Goal: Information Seeking & Learning: Find contact information

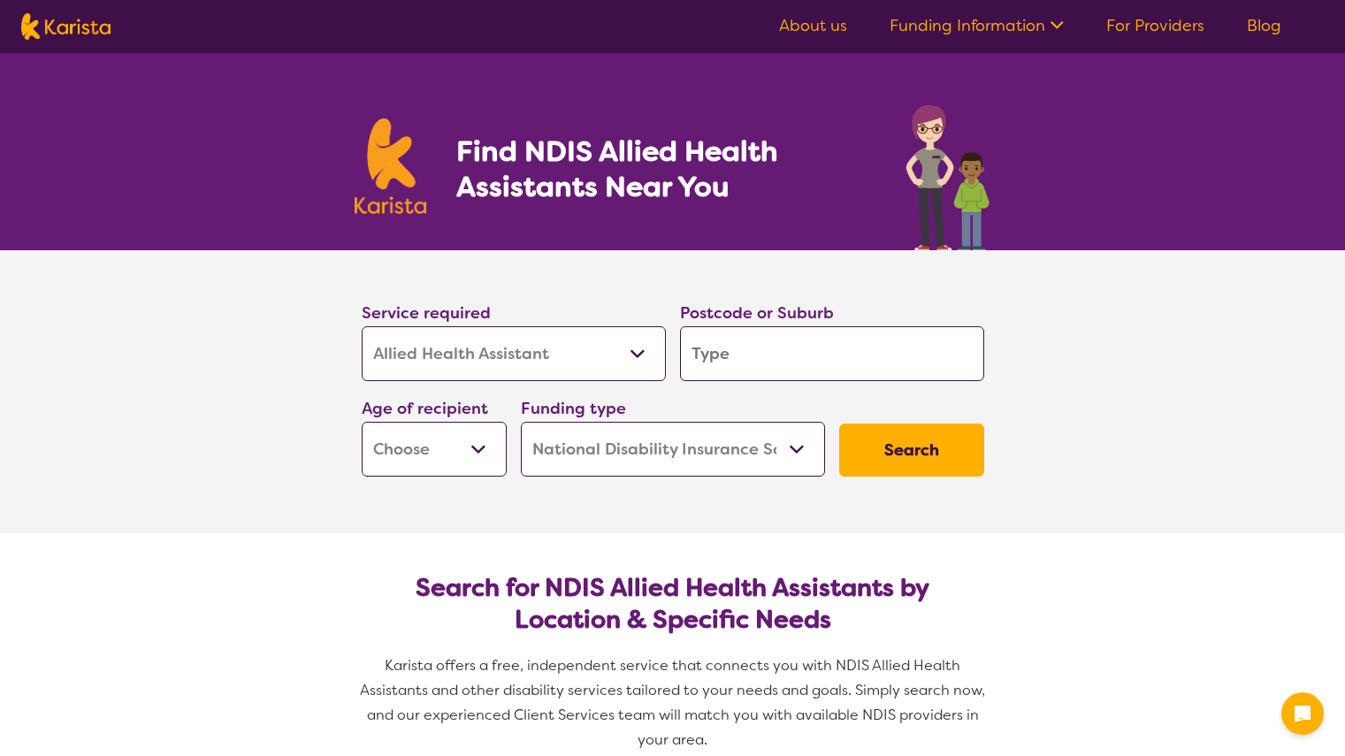
select select "Allied Health Assistant"
select select "NDIS"
select select "Allied Health Assistant"
select select "NDIS"
click at [633, 359] on select "Allied Health Assistant Assessment ([MEDICAL_DATA] or [MEDICAL_DATA]) Behaviour…" at bounding box center [514, 353] width 304 height 55
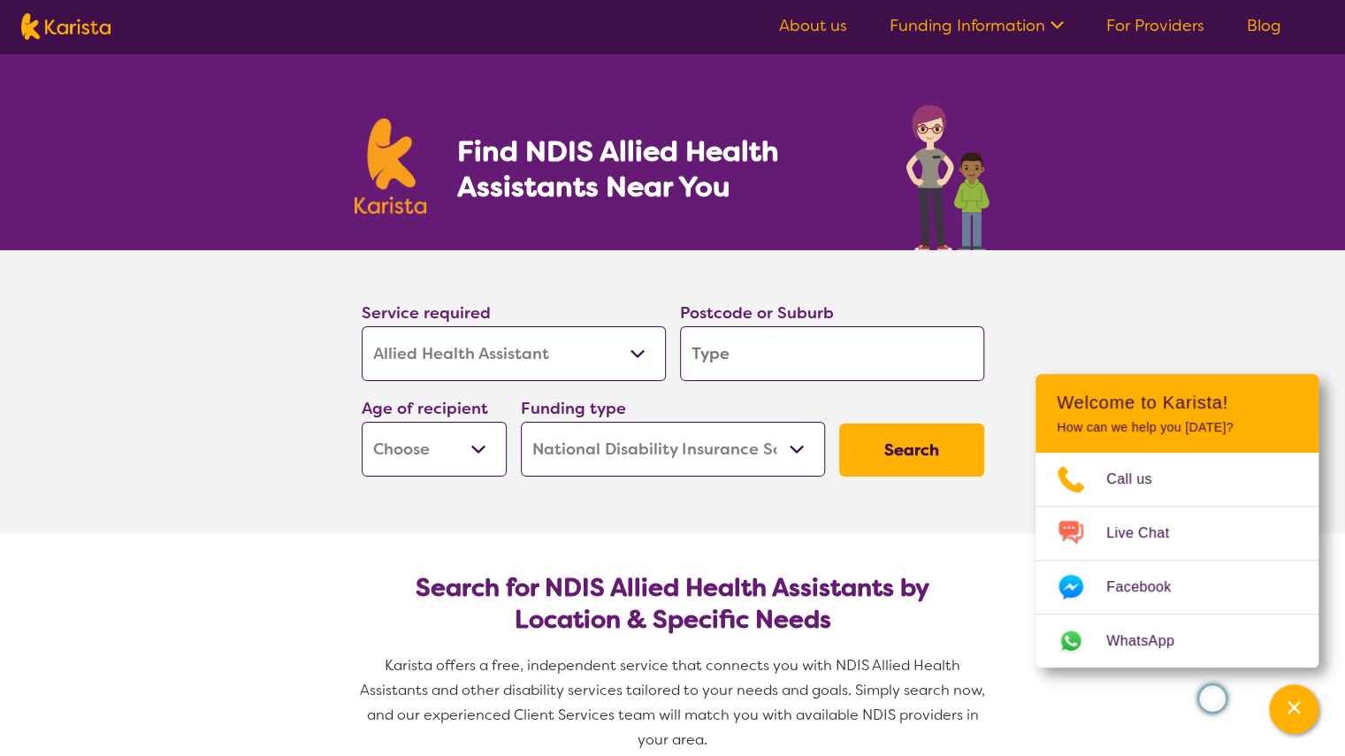
click at [232, 125] on div "Find NDIS Allied Health Assistants Near You" at bounding box center [672, 151] width 1345 height 197
click at [638, 351] on select "Allied Health Assistant Assessment ([MEDICAL_DATA] or [MEDICAL_DATA]) Behaviour…" at bounding box center [514, 353] width 304 height 55
click at [786, 446] on select "Home Care Package (HCP) National Disability Insurance Scheme (NDIS) I don't know" at bounding box center [673, 449] width 304 height 55
click at [356, 522] on section "Service required Allied Health Assistant Assessment ([MEDICAL_DATA] or [MEDICAL…" at bounding box center [672, 391] width 707 height 283
click at [555, 341] on select "Allied Health Assistant Assessment ([MEDICAL_DATA] or [MEDICAL_DATA]) Behaviour…" at bounding box center [514, 353] width 304 height 55
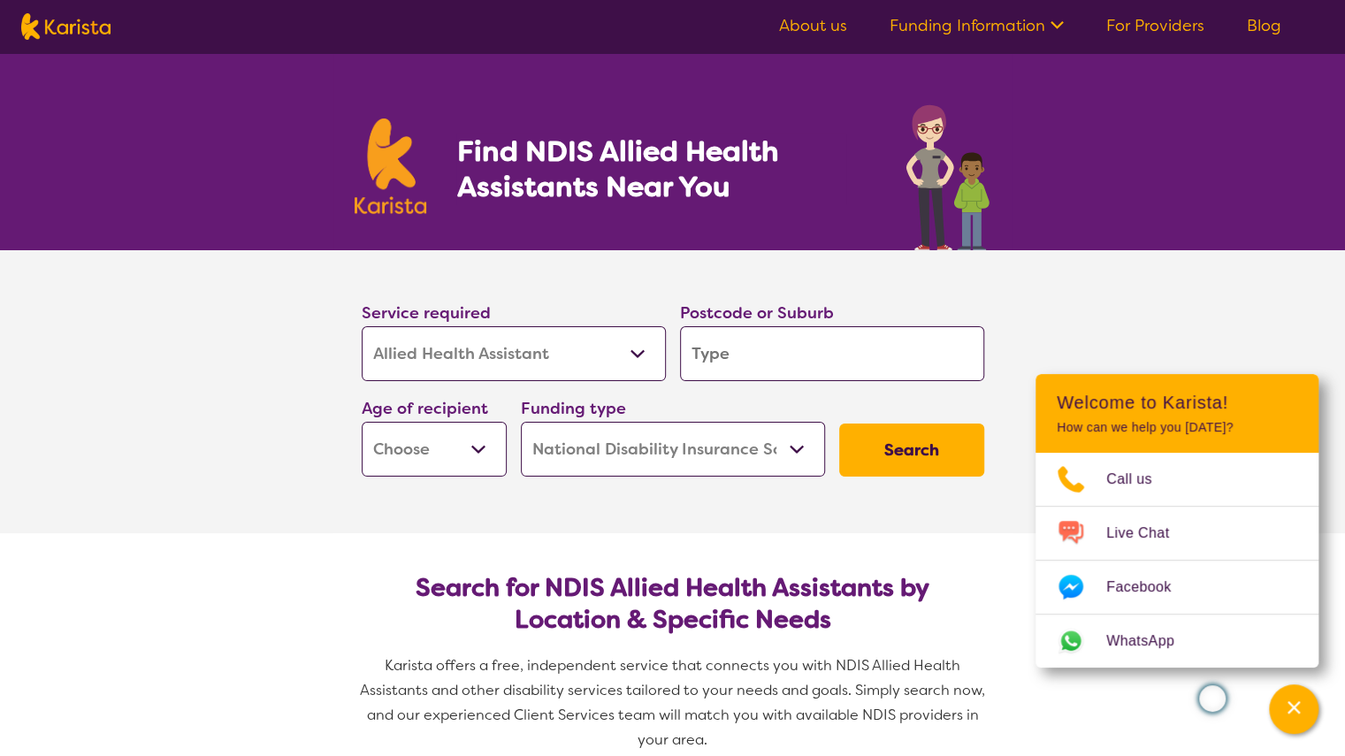
select select "Psychology"
click at [362, 326] on select "Allied Health Assistant Assessment ([MEDICAL_DATA] or [MEDICAL_DATA]) Behaviour…" at bounding box center [514, 353] width 304 height 55
select select "Psychology"
click at [778, 360] on input "search" at bounding box center [832, 353] width 304 height 55
type input "7"
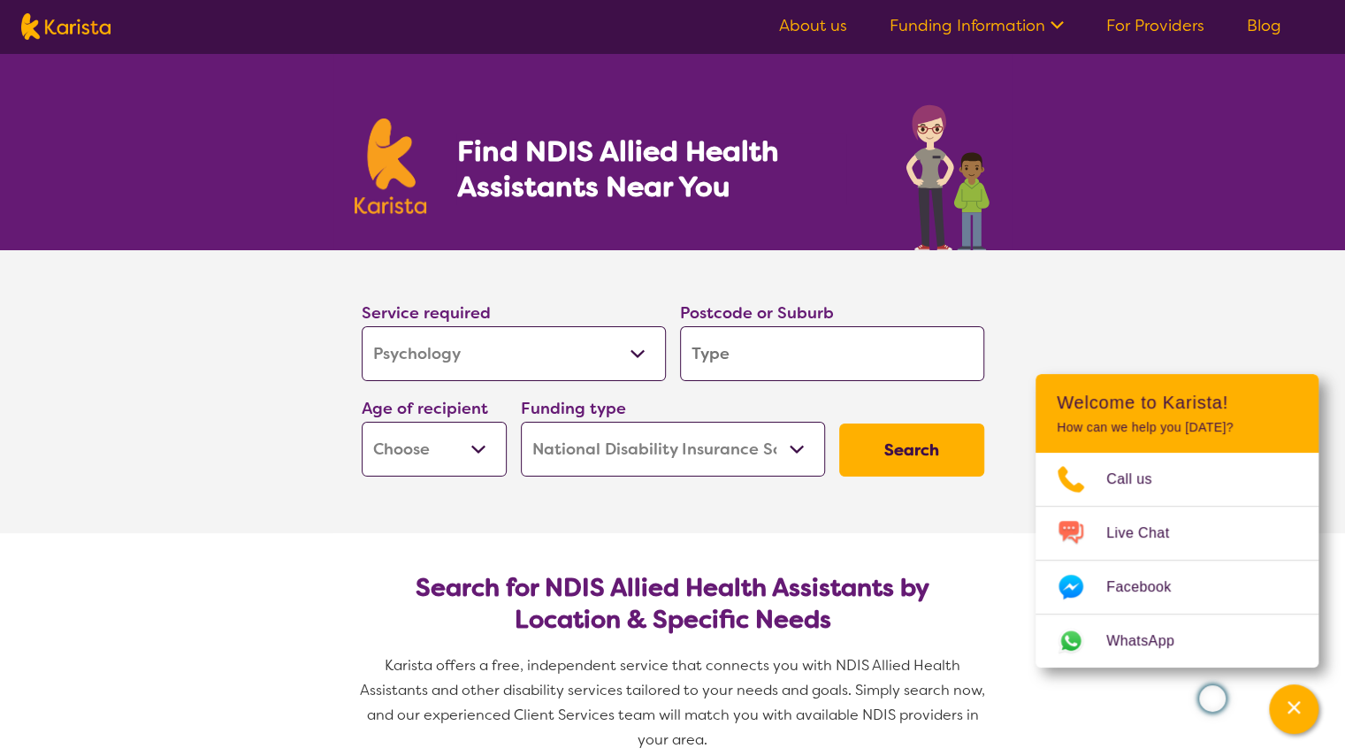
type input "7"
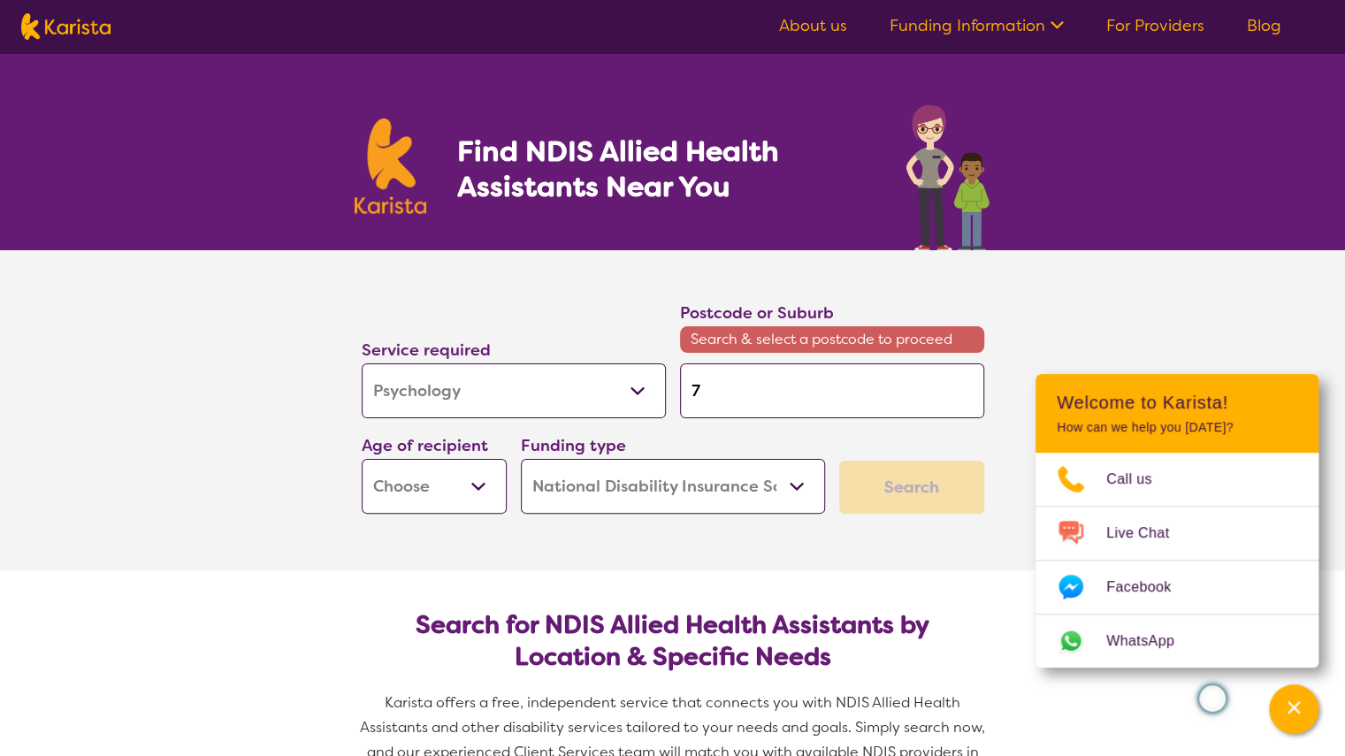
type input "70"
type input "701"
type input "7019"
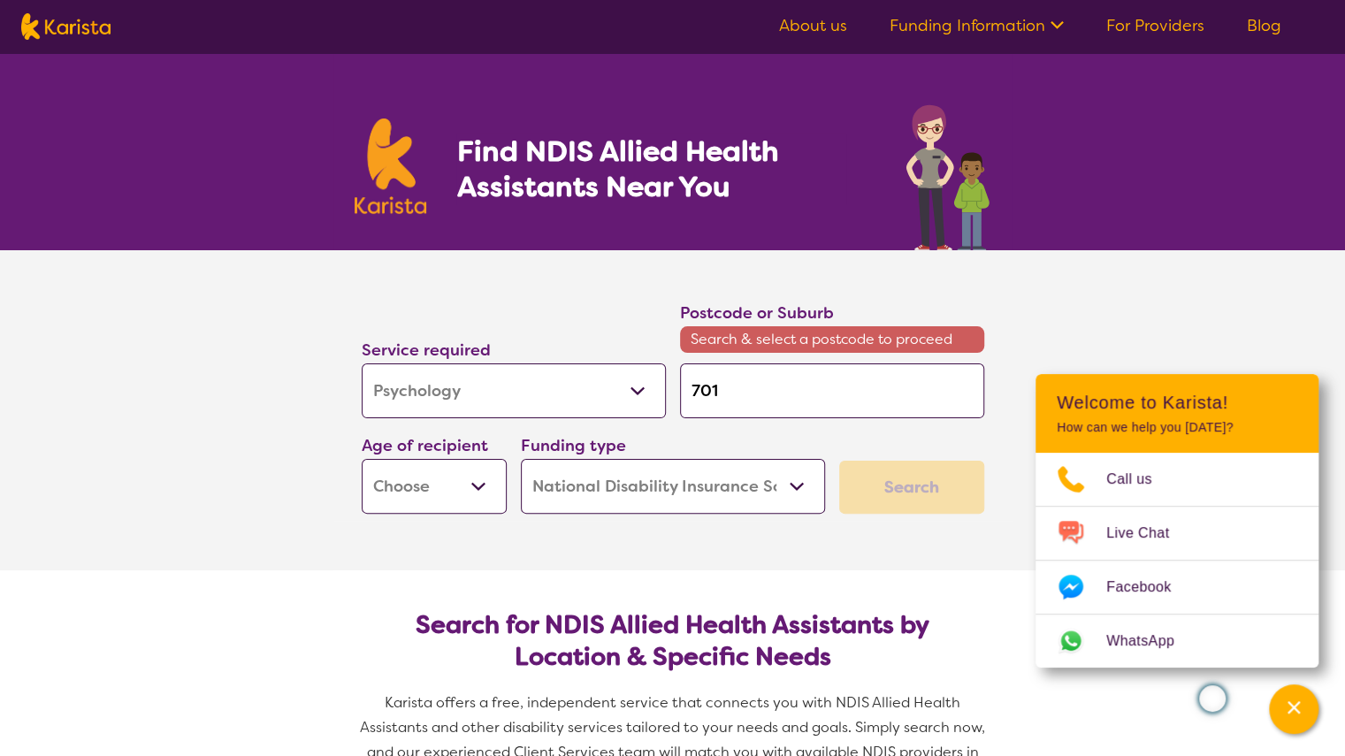
type input "7019"
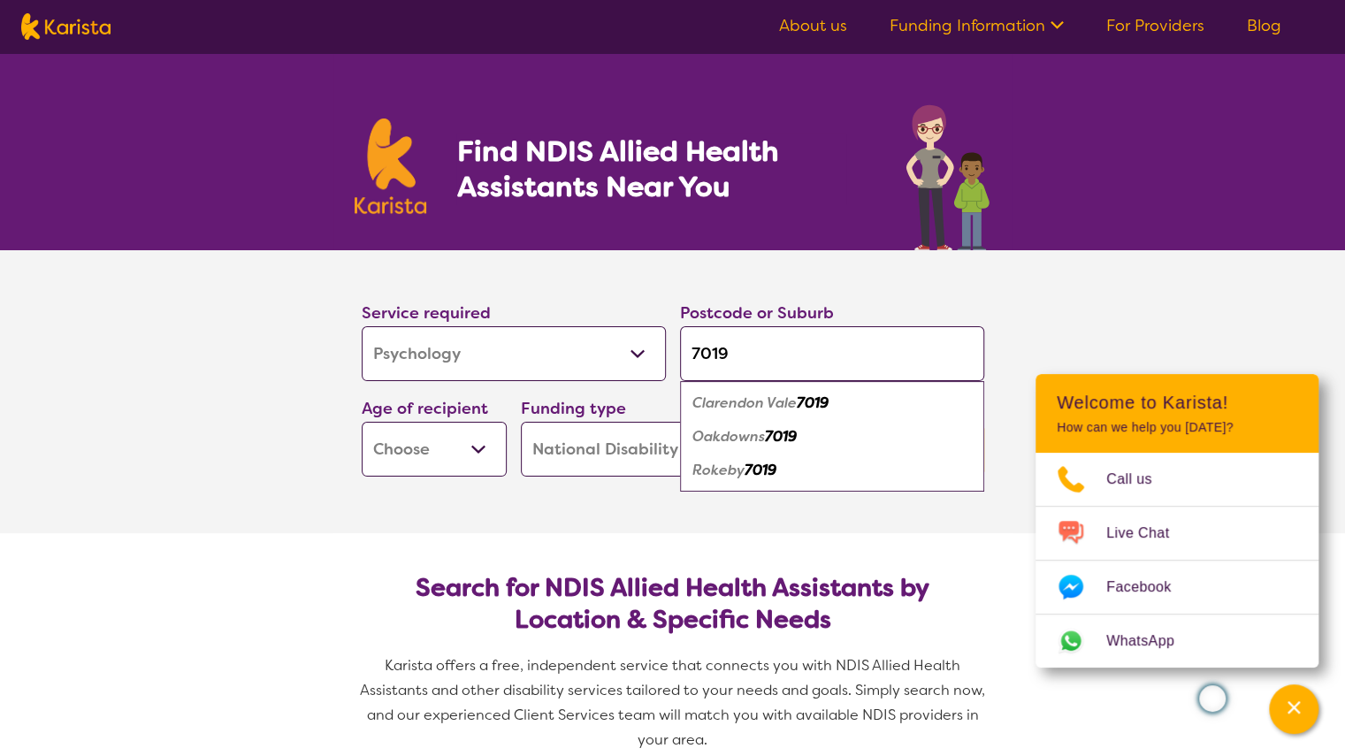
type input "7019"
click at [839, 423] on button "Search" at bounding box center [911, 449] width 145 height 53
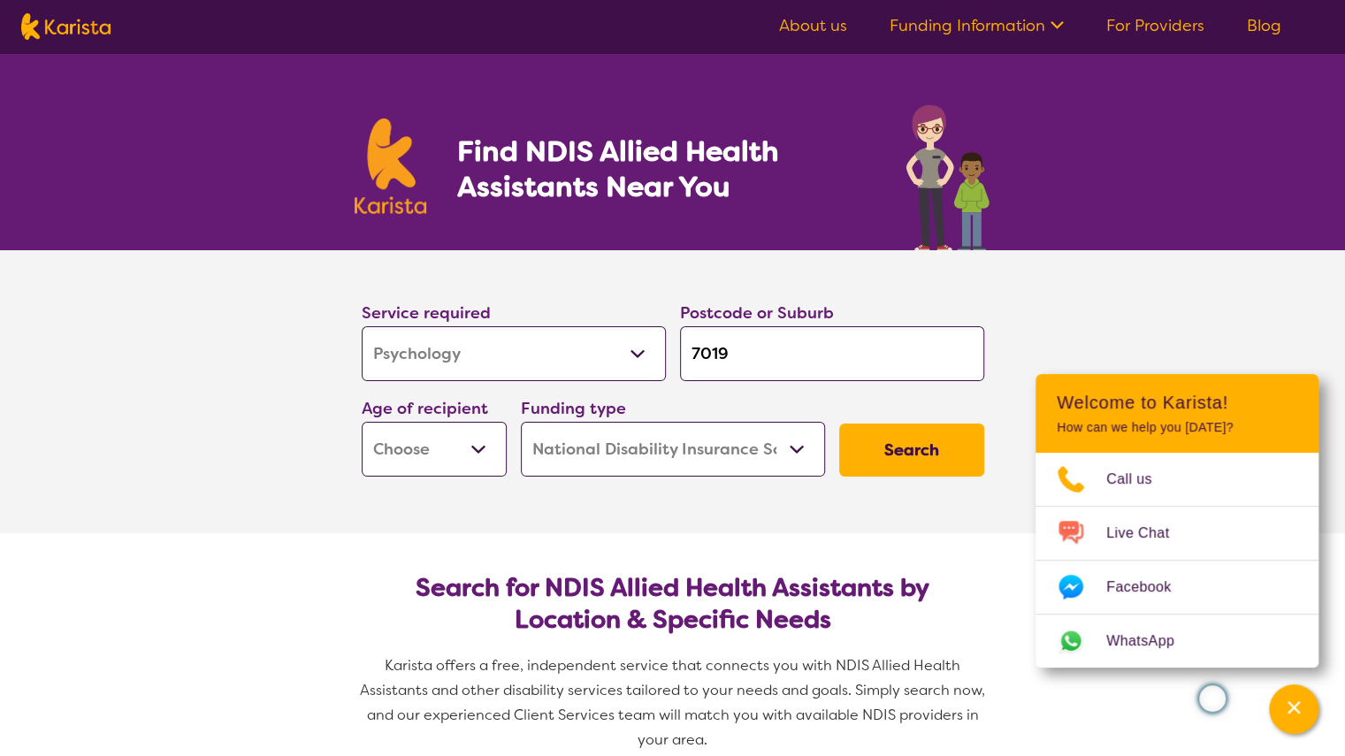
click at [464, 441] on select "Early Childhood - 0 to 9 Child - 10 to 11 Adolescent - 12 to 17 Adult - 18 to 6…" at bounding box center [434, 449] width 145 height 55
select select "AD"
click at [362, 422] on select "Early Childhood - 0 to 9 Child - 10 to 11 Adolescent - 12 to 17 Adult - 18 to 6…" at bounding box center [434, 449] width 145 height 55
select select "AD"
click at [904, 450] on button "Search" at bounding box center [911, 449] width 145 height 53
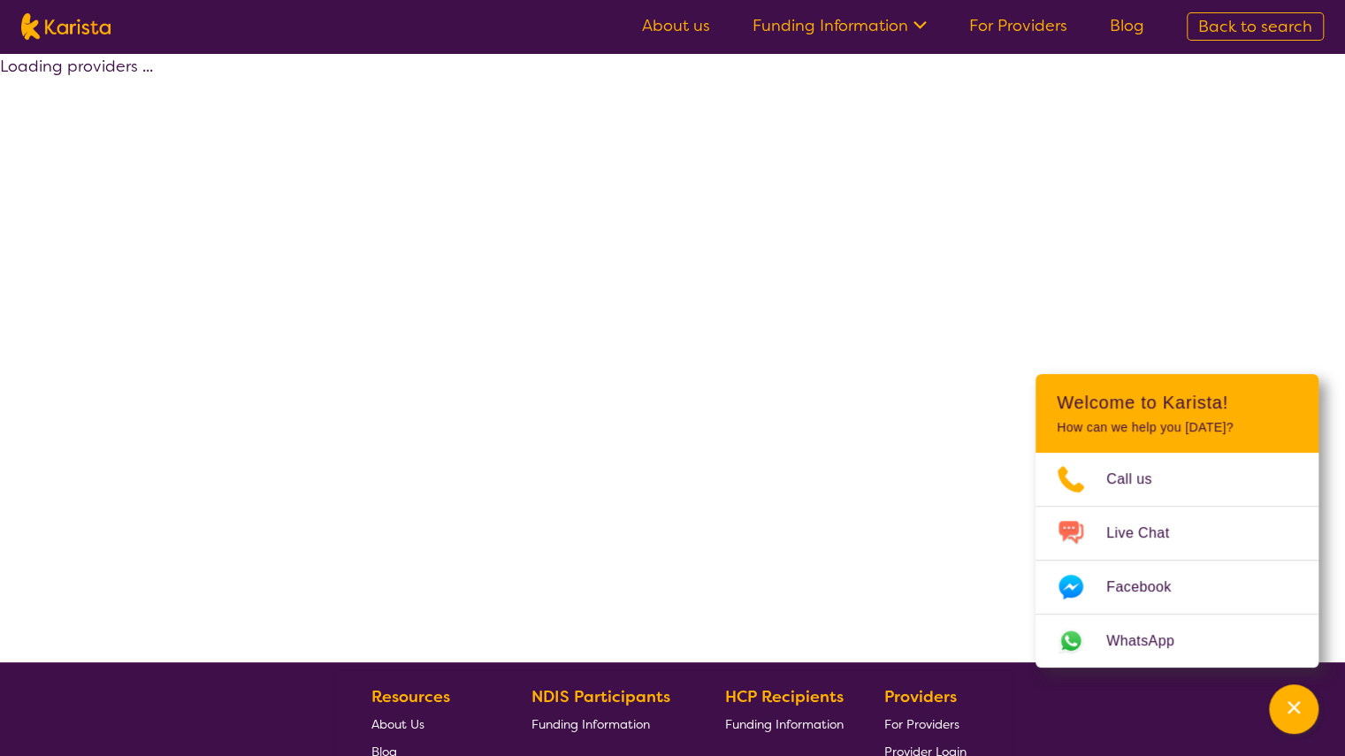
select select "by_score"
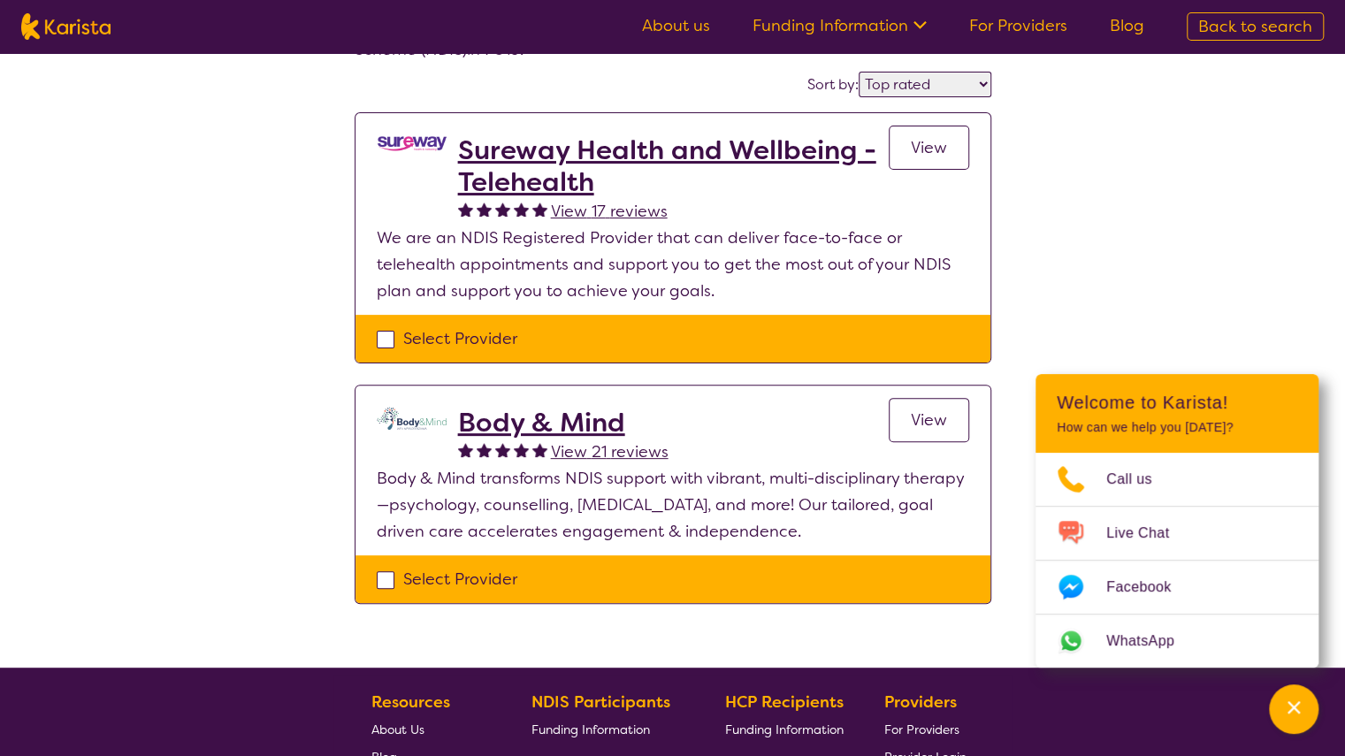
scroll to position [136, 0]
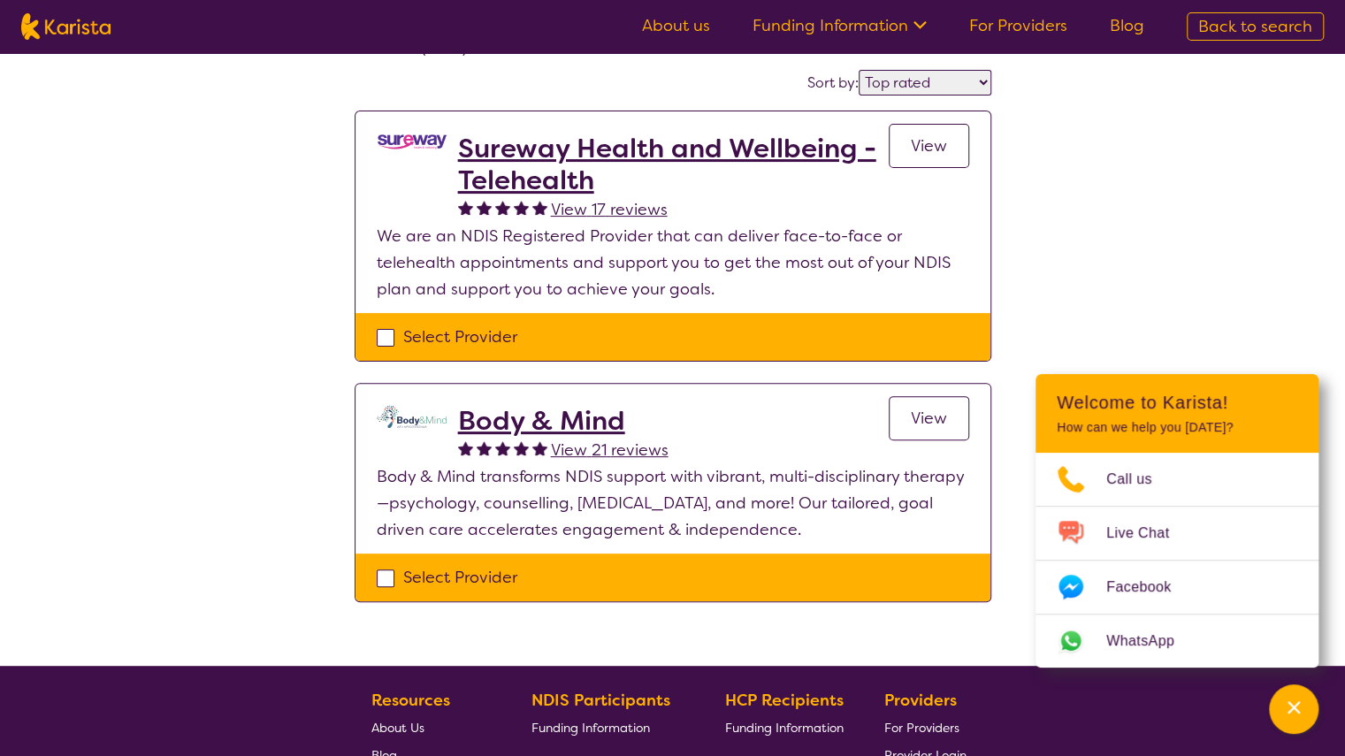
click at [935, 425] on span "View" at bounding box center [929, 418] width 36 height 21
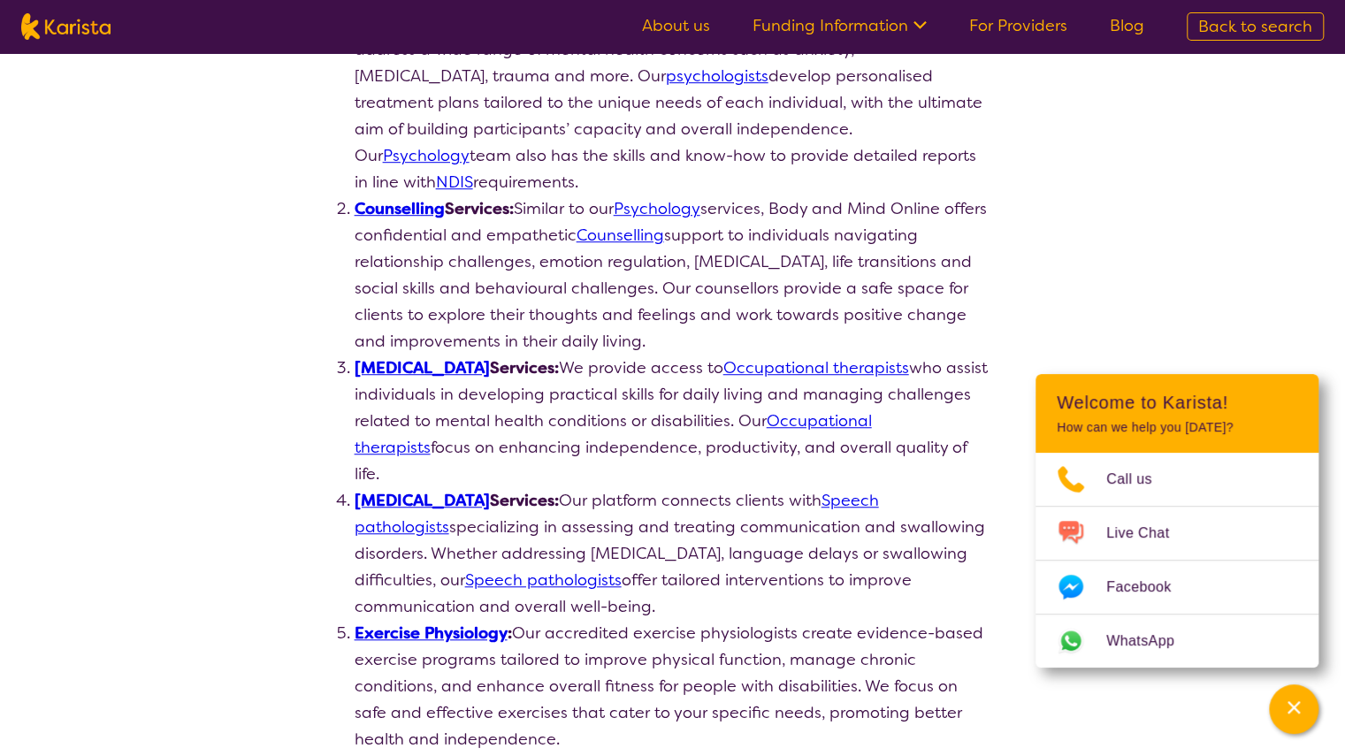
scroll to position [594, 0]
